Goal: Task Accomplishment & Management: Manage account settings

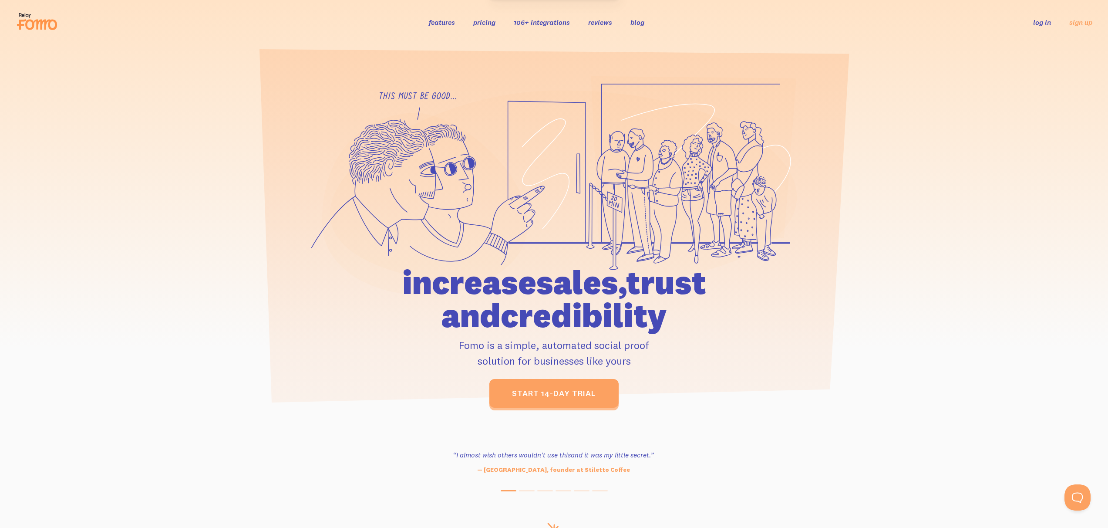
click at [1043, 21] on link "log in" at bounding box center [1042, 22] width 18 height 9
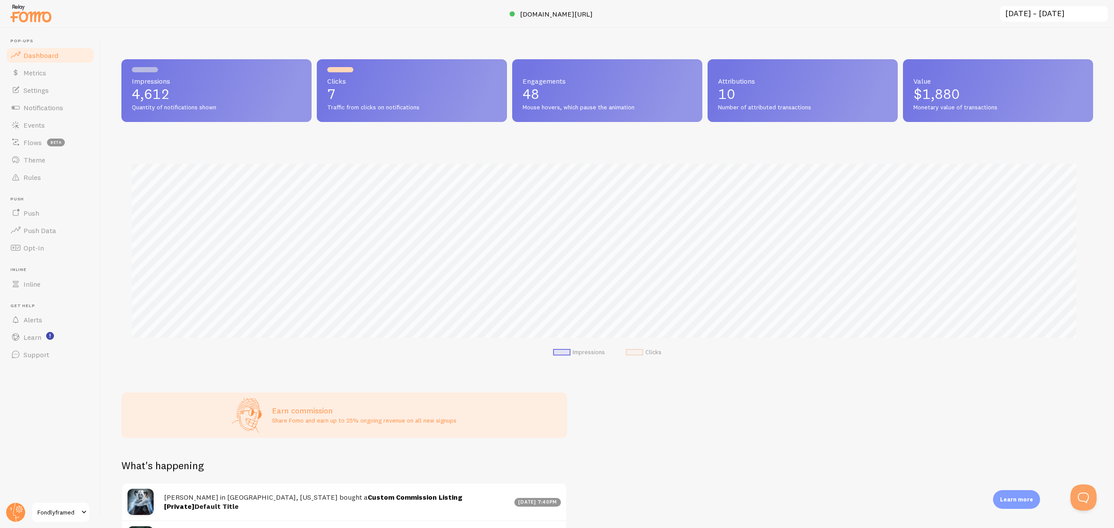
scroll to position [222, 0]
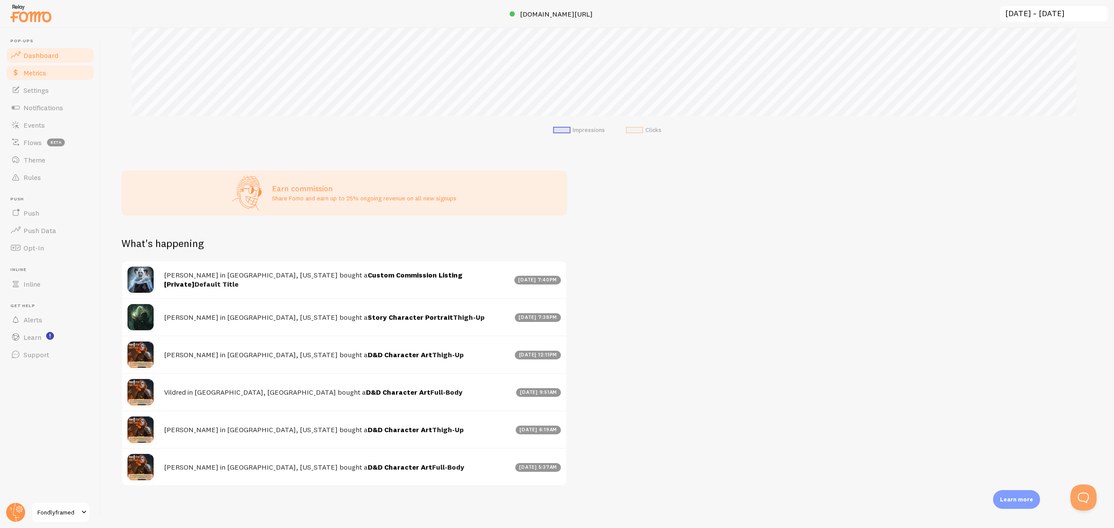
click at [60, 77] on link "Metrics" at bounding box center [50, 72] width 90 height 17
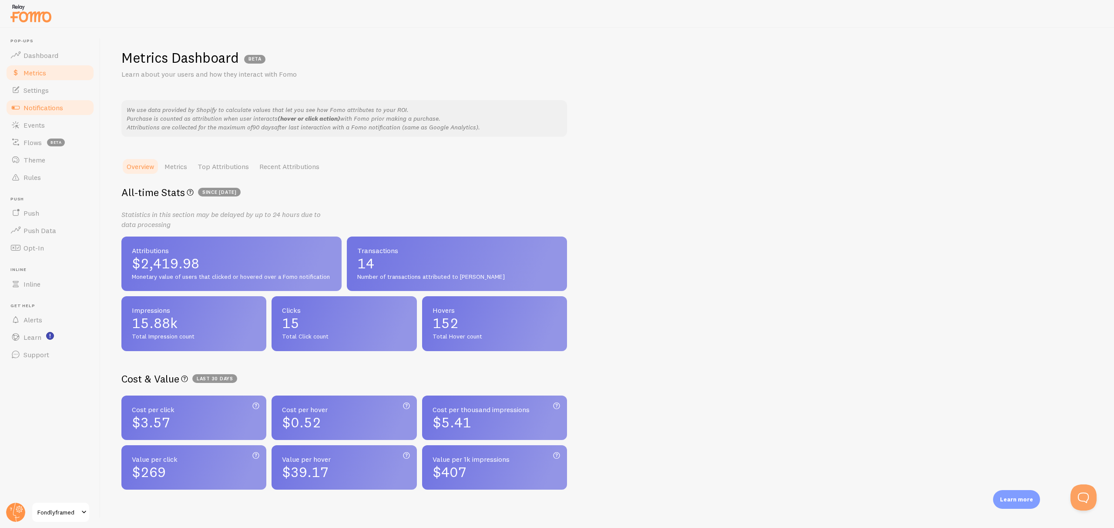
click at [72, 109] on link "Notifications" at bounding box center [50, 107] width 90 height 17
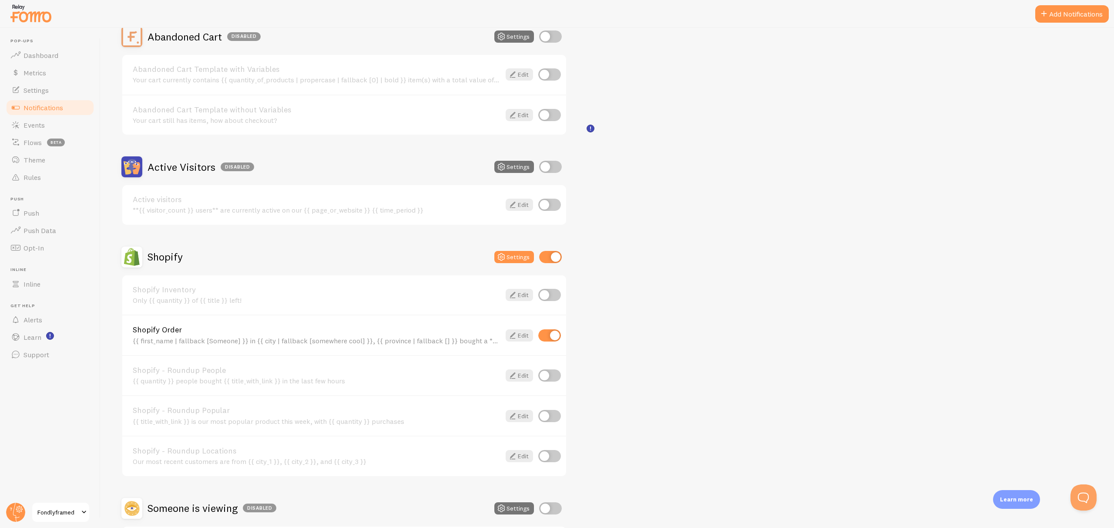
scroll to position [174, 0]
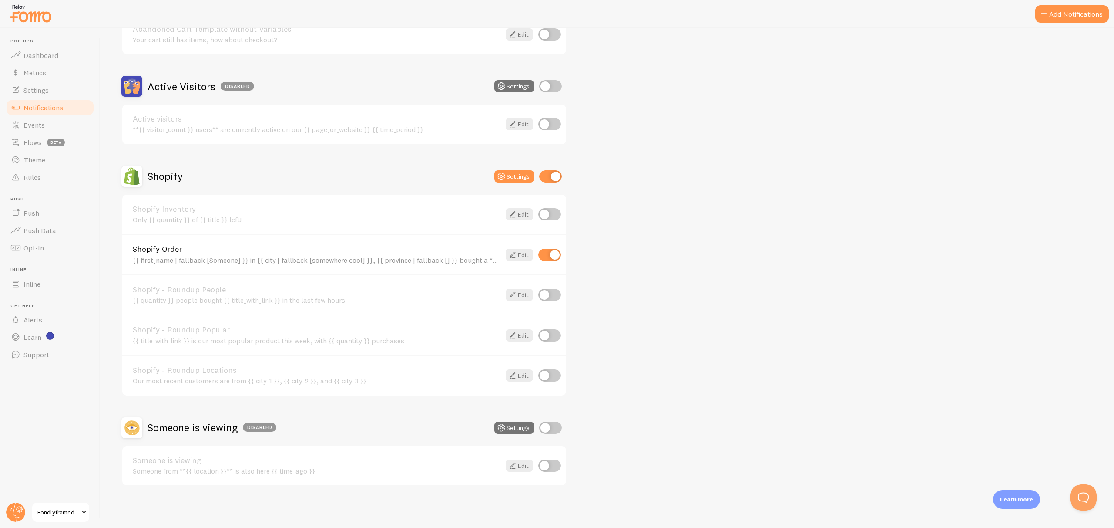
click at [773, 175] on div "Abandoned Cart Disabled Settings Abandoned Cart Template with Variables Your ca…" at bounding box center [607, 216] width 972 height 540
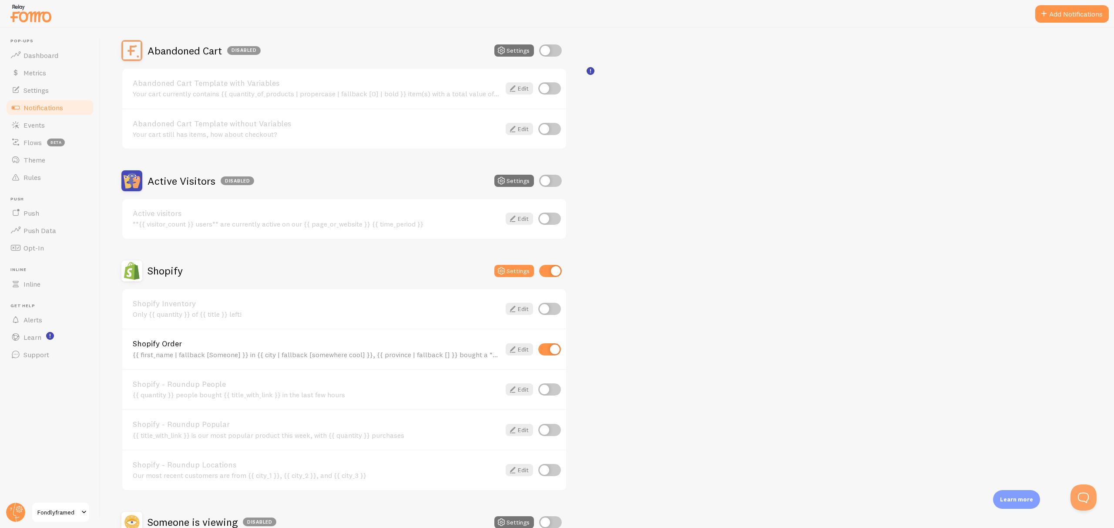
scroll to position [0, 0]
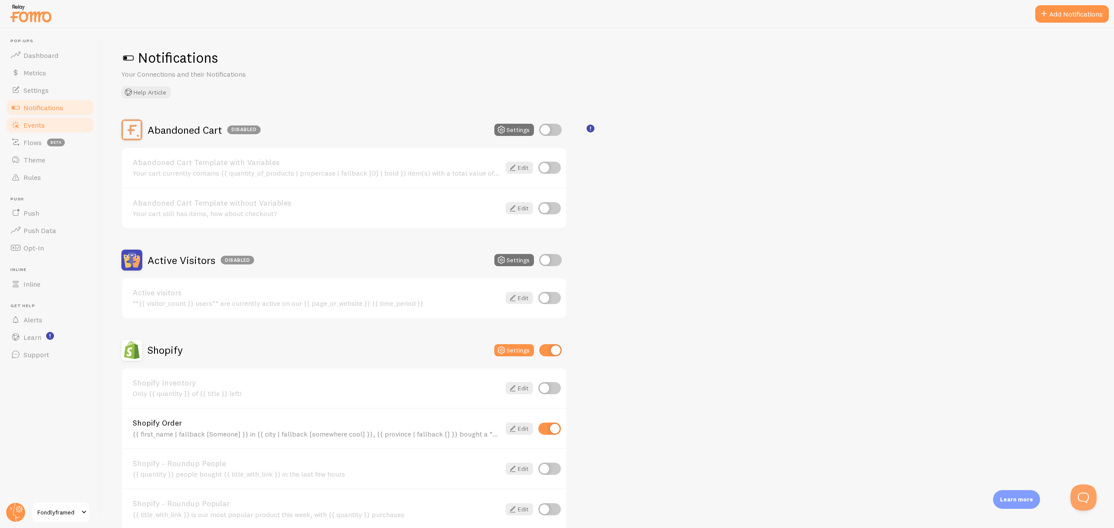
click at [62, 126] on link "Events" at bounding box center [50, 124] width 90 height 17
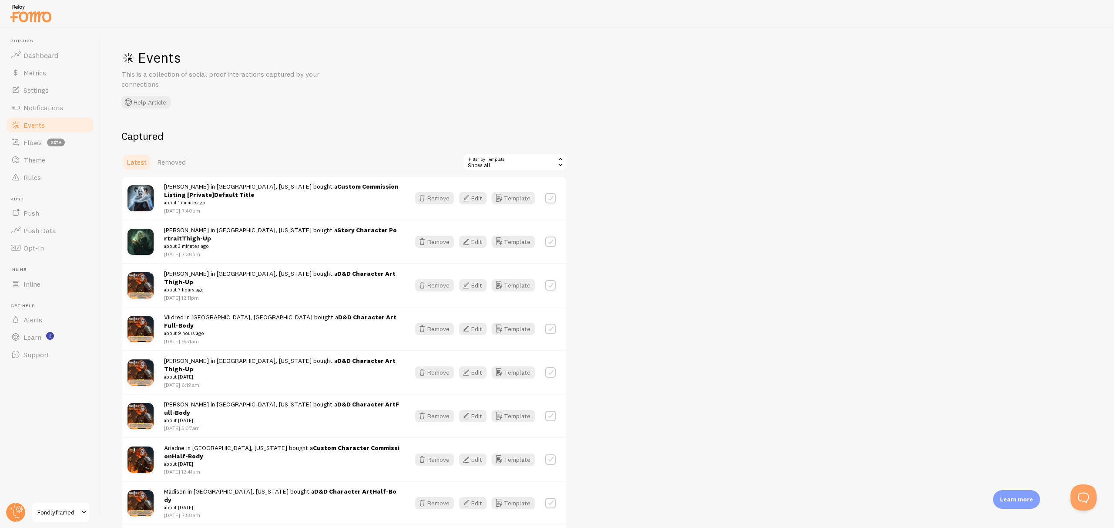
drag, startPoint x: 350, startPoint y: 271, endPoint x: 260, endPoint y: 269, distance: 90.6
click at [260, 269] on div "[PERSON_NAME] in [GEOGRAPHIC_DATA], [US_STATE] bought a D&D Character Art Thigh…" at bounding box center [282, 285] width 236 height 32
copy strong "D&D Character Art Thigh-Up"
click at [475, 203] on button "Edit" at bounding box center [472, 198] width 27 height 12
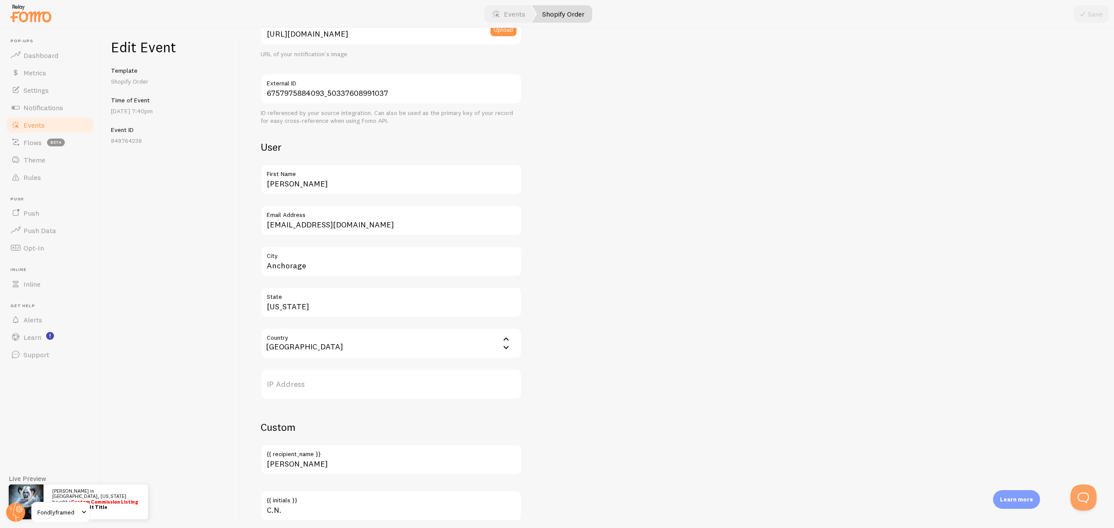
scroll to position [318, 0]
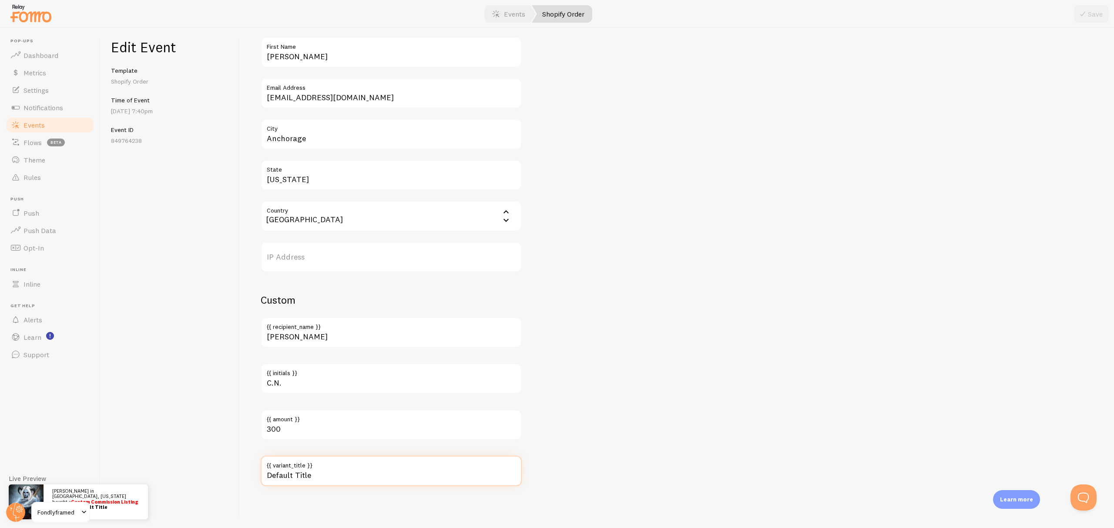
click at [319, 478] on input "Default Title" at bounding box center [391, 470] width 261 height 30
paste input "&D Character Art Thigh-Up"
drag, startPoint x: 335, startPoint y: 478, endPoint x: 258, endPoint y: 479, distance: 76.6
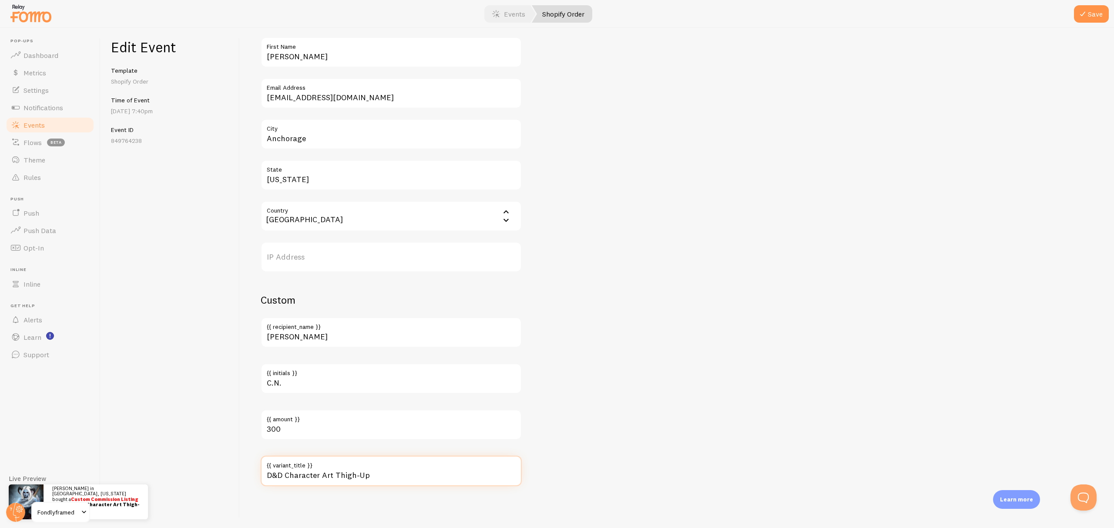
click at [258, 479] on div "Meta Custom Commission Listing [Private] Title This text will be bolded in your…" at bounding box center [677, 278] width 875 height 500
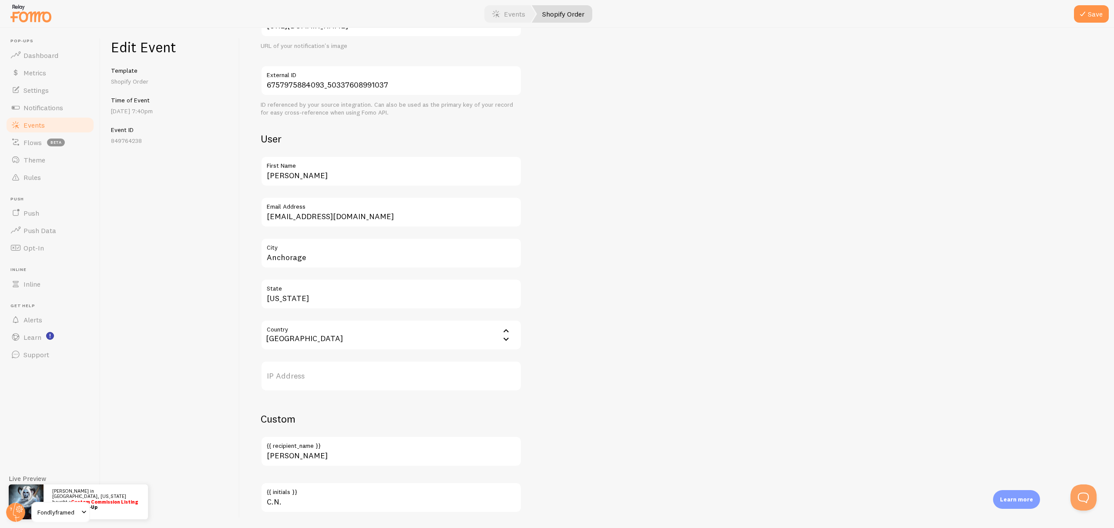
scroll to position [0, 0]
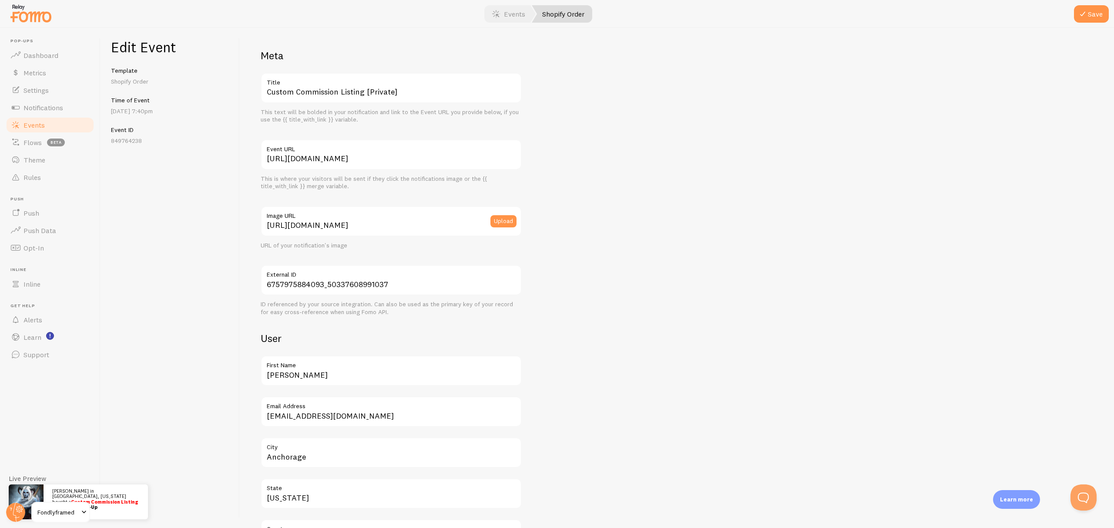
type input "Thigh-Up"
click at [318, 97] on input "Custom Commission Listing [Private]" at bounding box center [391, 88] width 261 height 30
paste input "D&D Character Art"
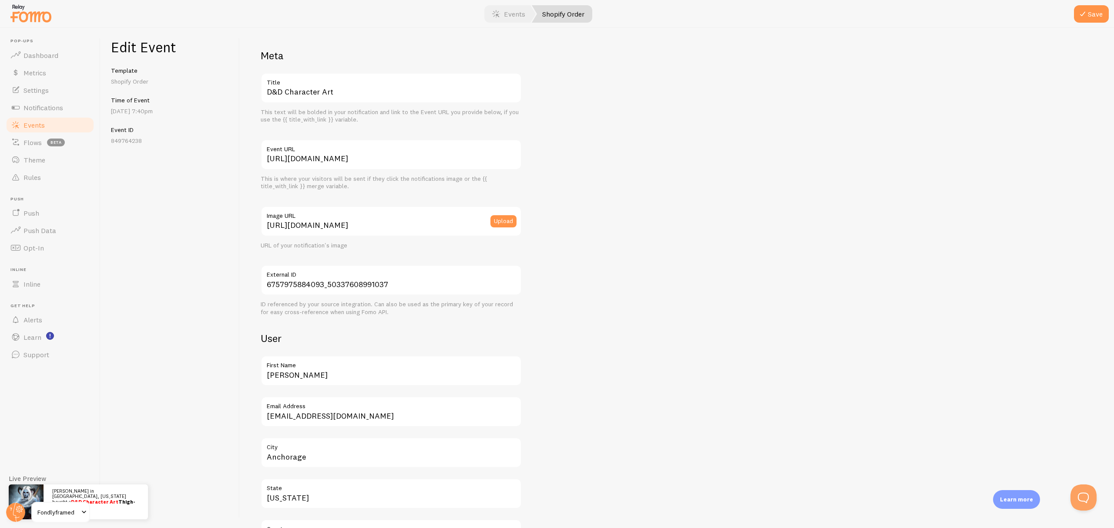
click at [582, 172] on div "Meta D&D Character Art Title This text will be bolded in your notification and …" at bounding box center [677, 426] width 833 height 755
click at [364, 96] on input "D&D Character Art" at bounding box center [391, 88] width 261 height 30
type input "D&D Character Art"
click at [757, 179] on div "Meta D&D Character Art Title This text will be bolded in your notification and …" at bounding box center [677, 426] width 833 height 755
click at [1096, 7] on button "Save" at bounding box center [1091, 13] width 35 height 17
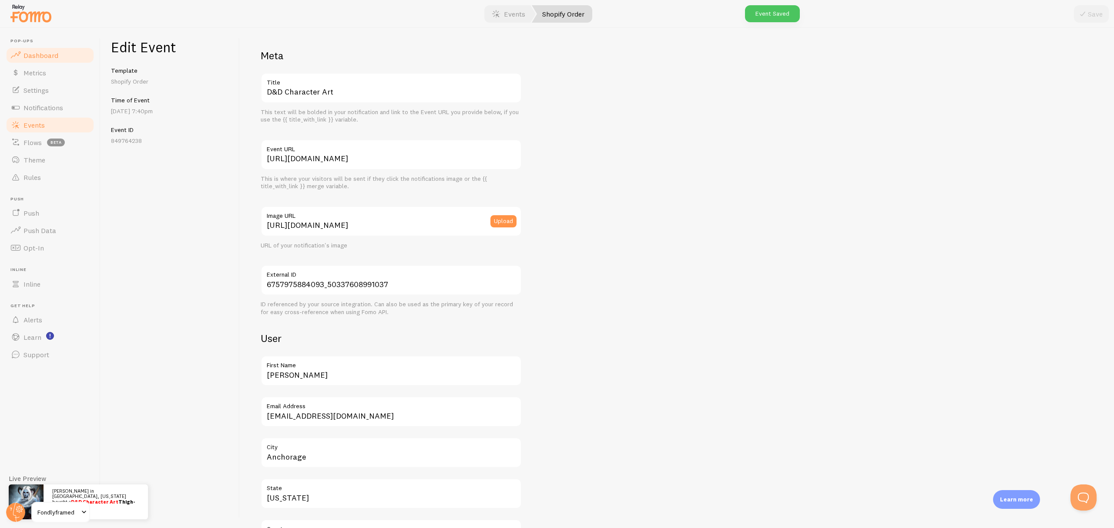
click at [54, 59] on link "Dashboard" at bounding box center [50, 55] width 90 height 17
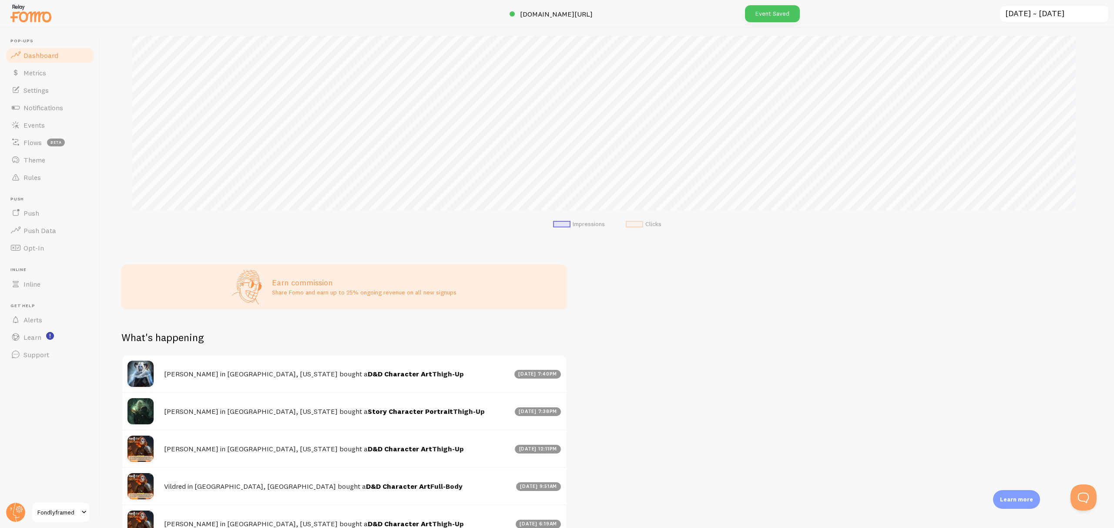
scroll to position [222, 0]
